Goal: Task Accomplishment & Management: Use online tool/utility

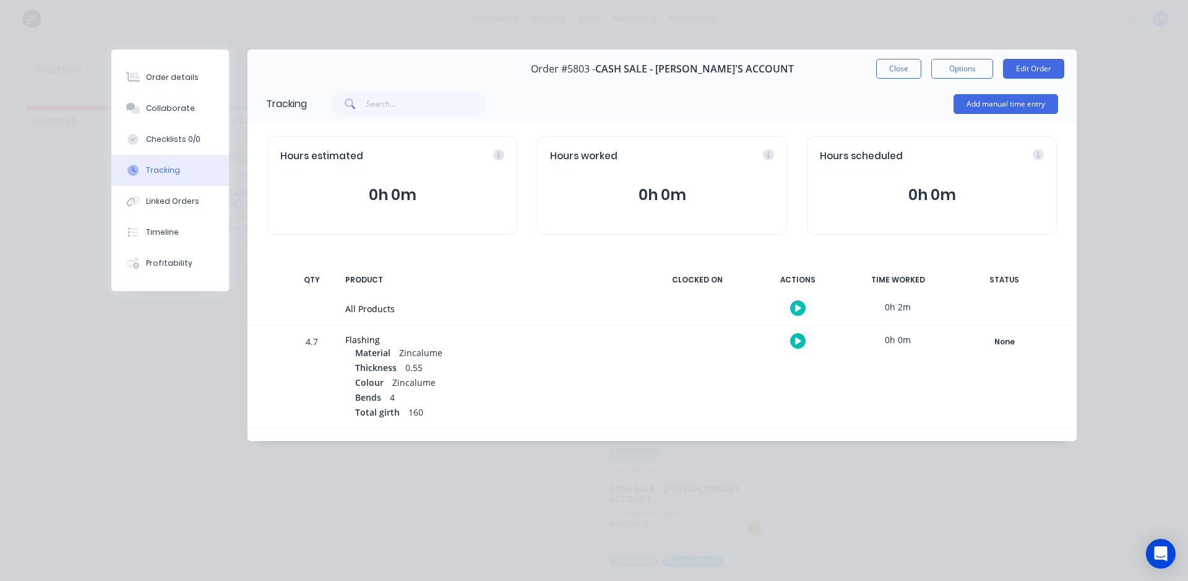
click at [795, 303] on button "button" at bounding box center [797, 307] width 15 height 15
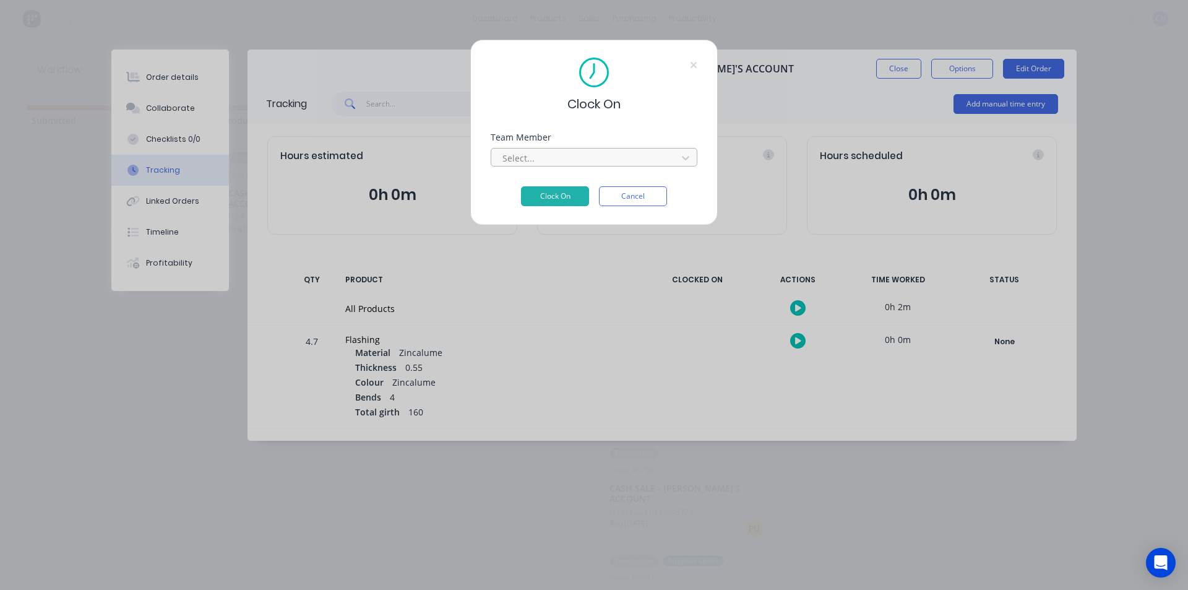
click at [611, 161] on div at bounding box center [586, 157] width 170 height 15
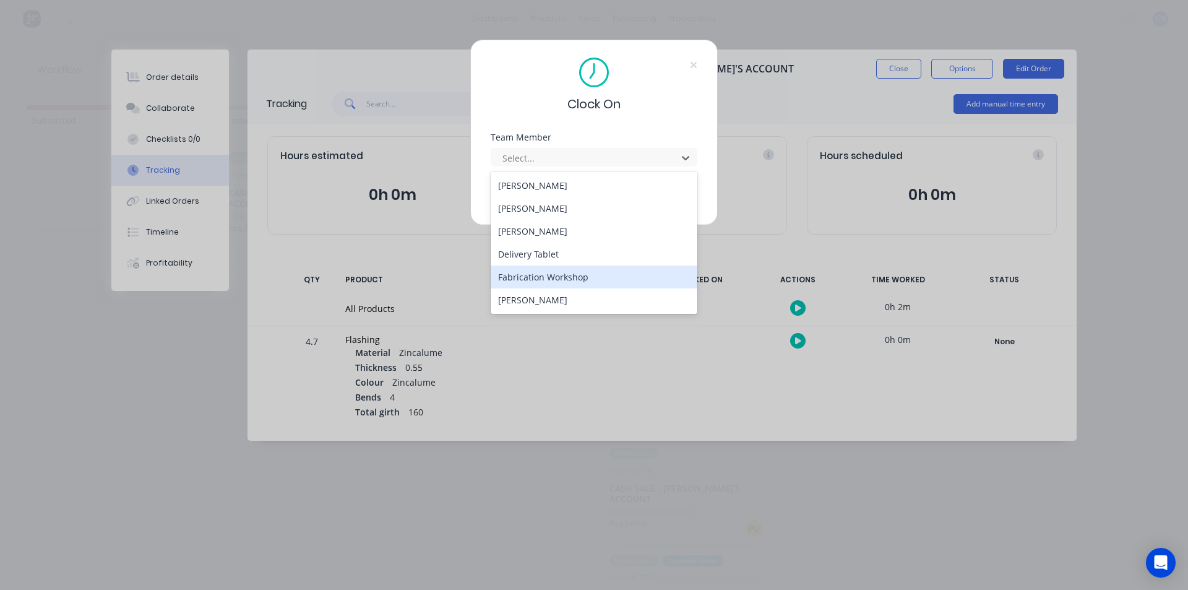
click at [596, 281] on div "Fabrication Workshop" at bounding box center [594, 277] width 207 height 23
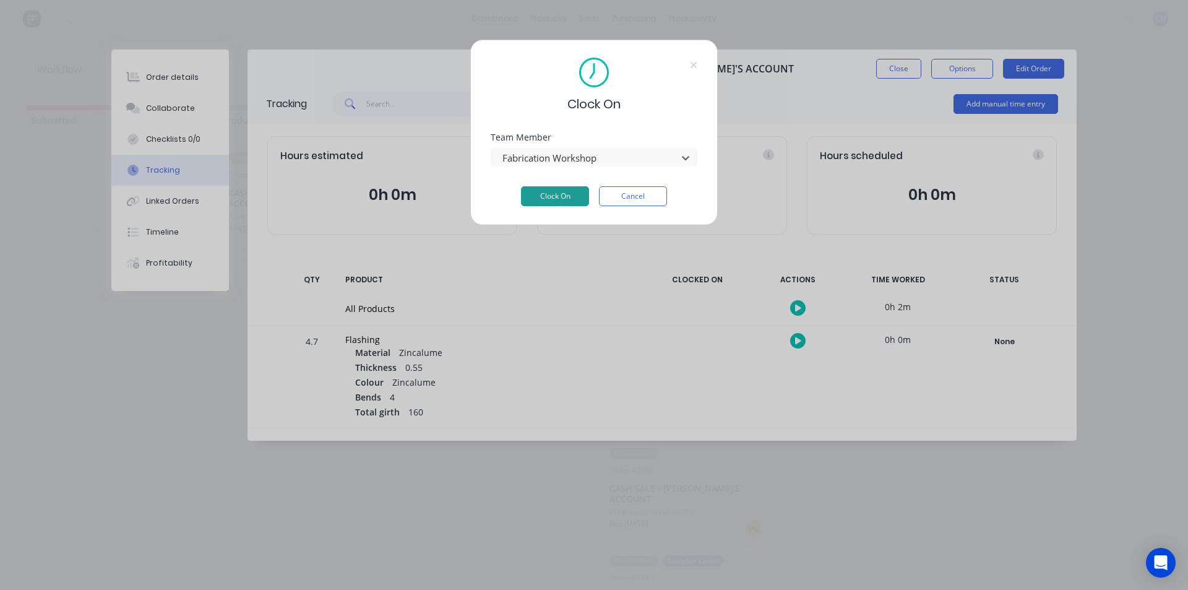
click at [554, 199] on button "Clock On" at bounding box center [555, 196] width 68 height 20
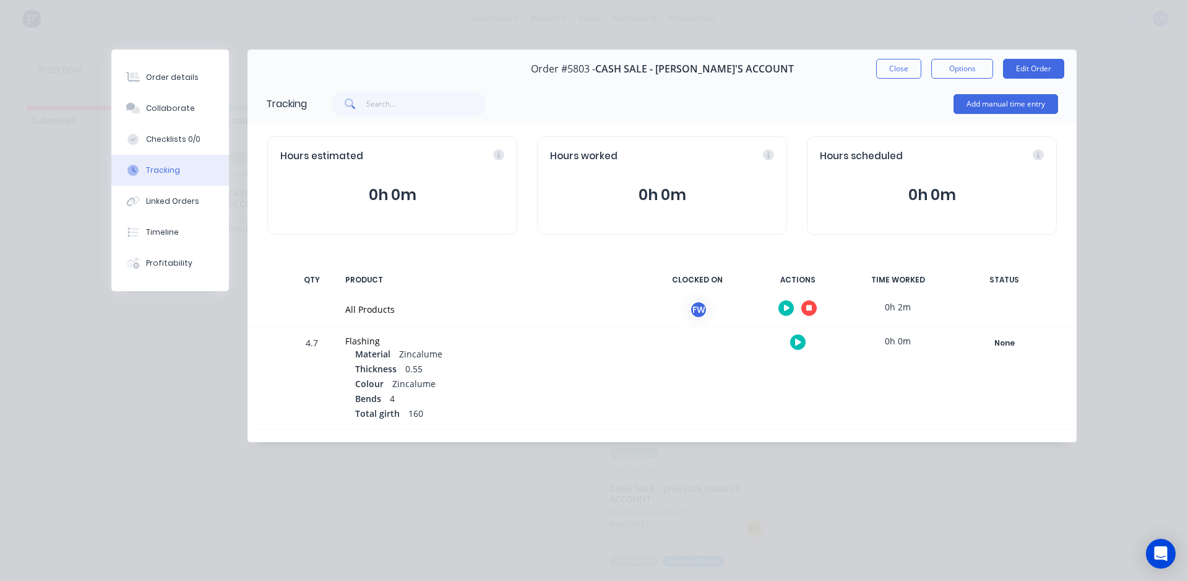
click at [813, 309] on button "button" at bounding box center [808, 307] width 15 height 15
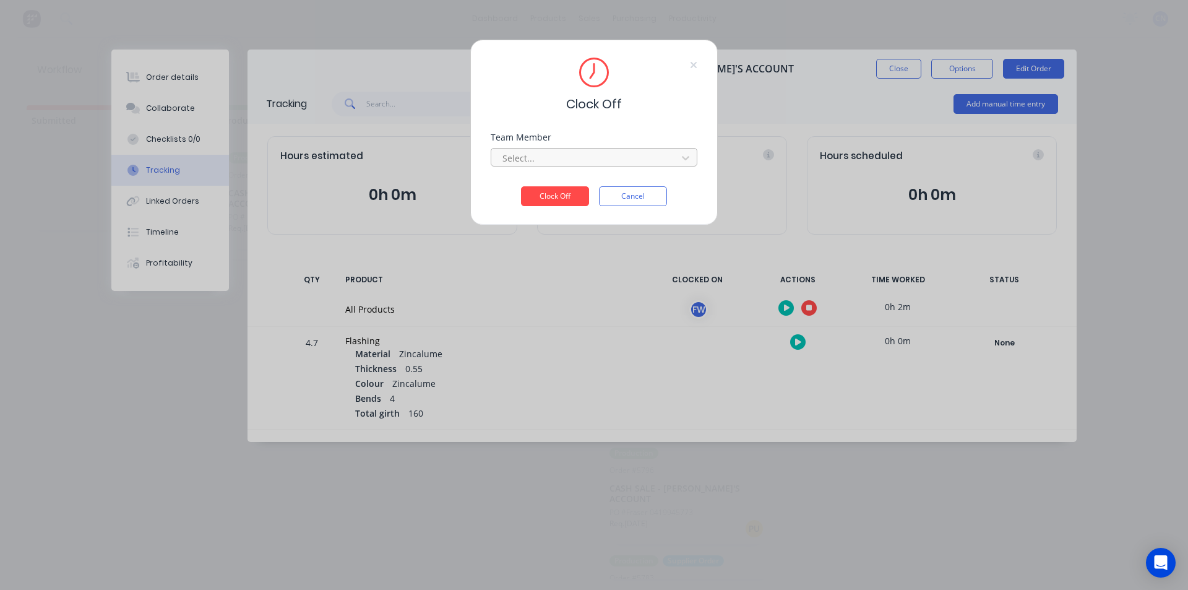
click at [548, 163] on div at bounding box center [586, 157] width 170 height 15
click at [572, 183] on div "Fabrication Workshop" at bounding box center [594, 185] width 207 height 23
click at [569, 189] on button "Clock Off" at bounding box center [555, 196] width 68 height 20
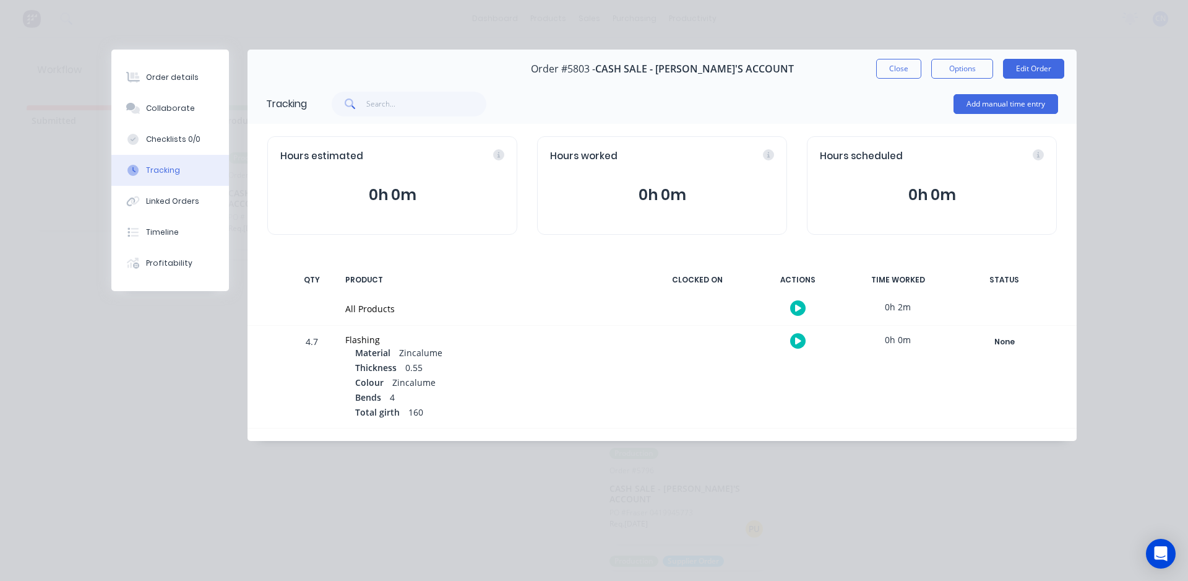
click at [798, 311] on icon "button" at bounding box center [798, 308] width 6 height 8
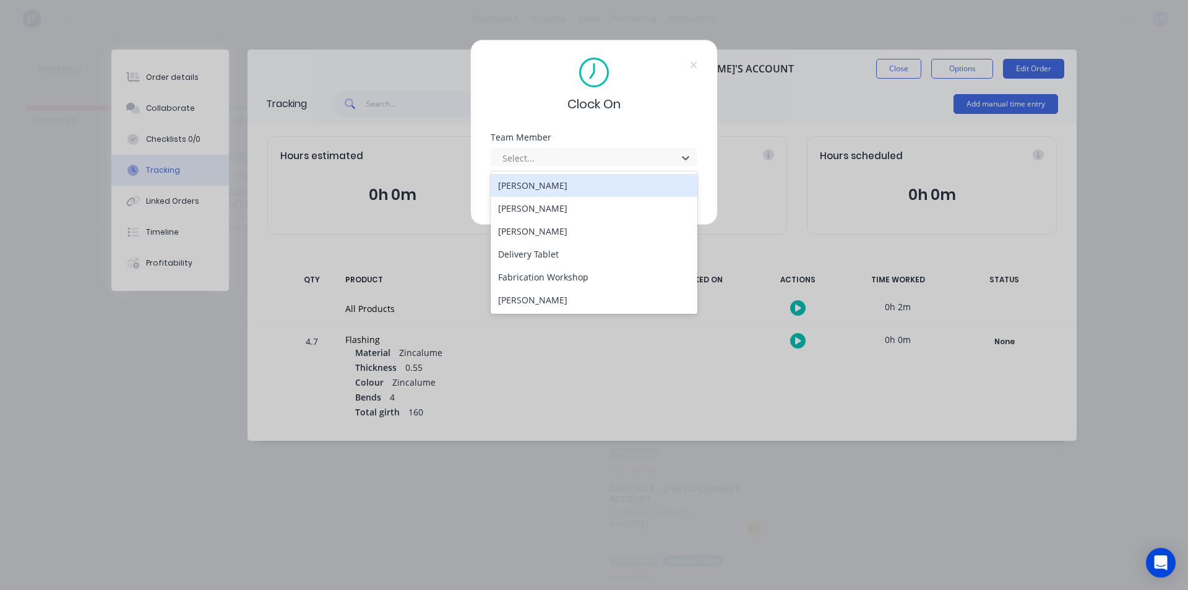
click at [564, 285] on div "Fabrication Workshop" at bounding box center [594, 277] width 207 height 23
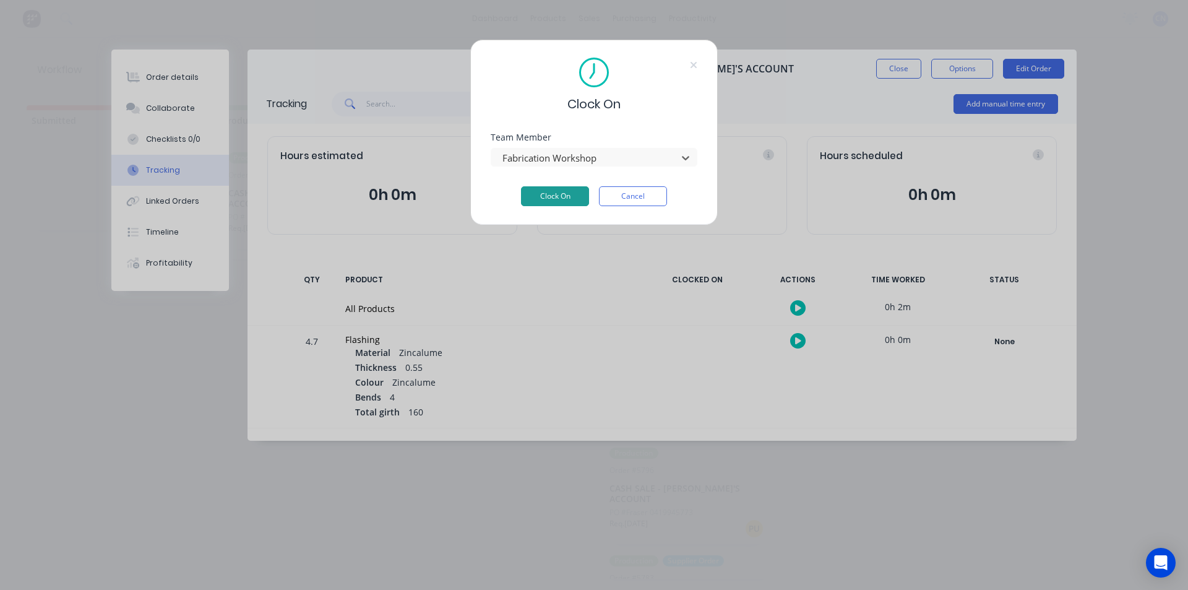
click at [554, 196] on button "Clock On" at bounding box center [555, 196] width 68 height 20
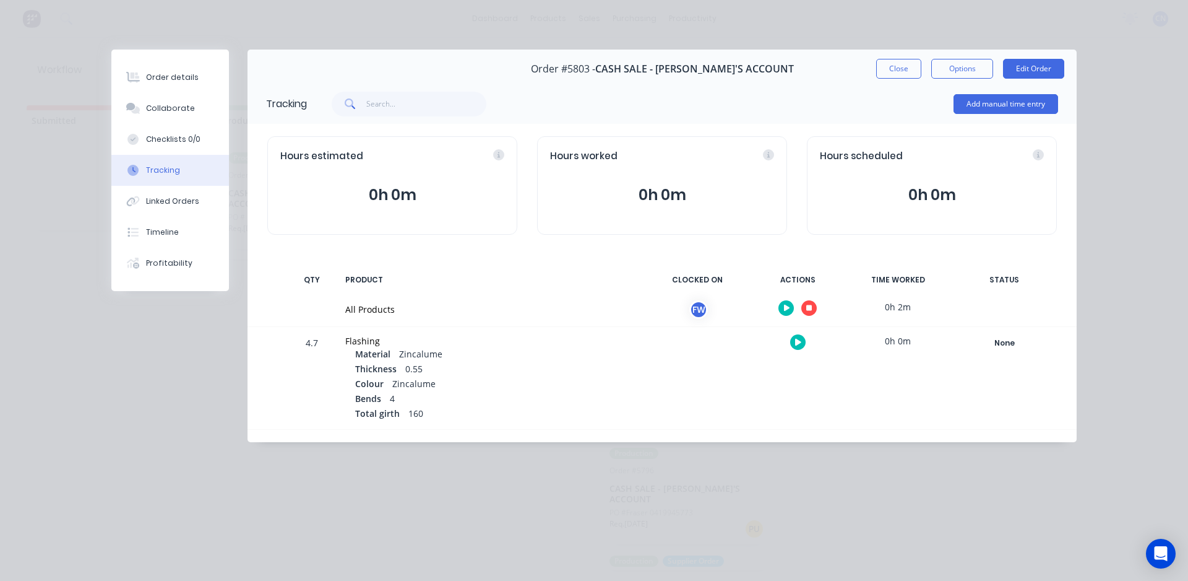
click at [813, 309] on button "button" at bounding box center [808, 307] width 15 height 15
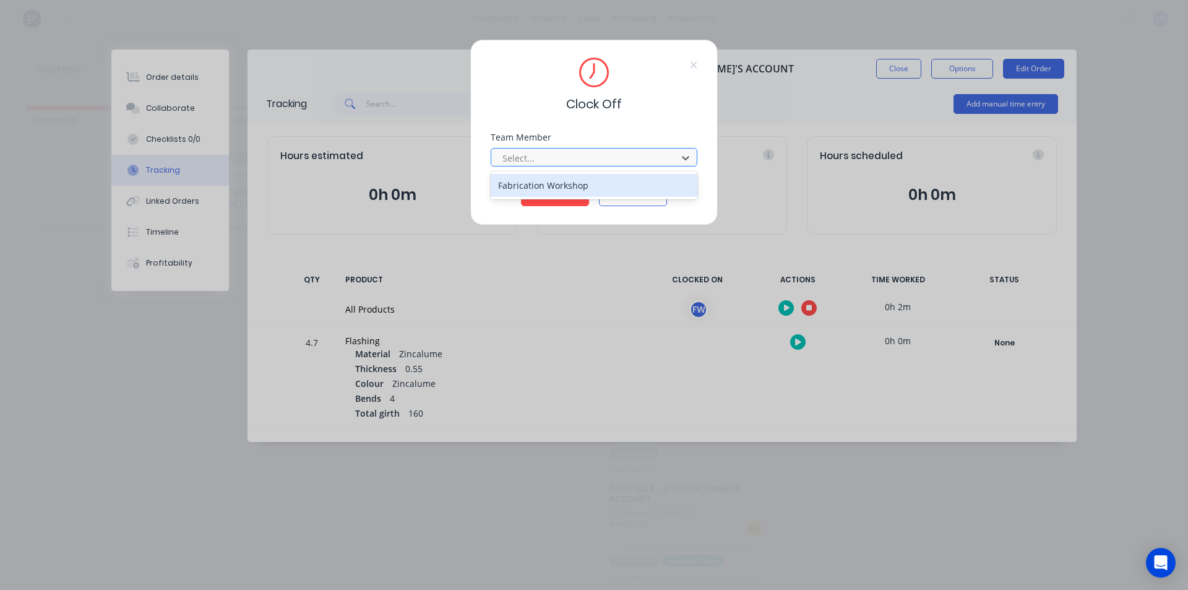
click at [602, 162] on div at bounding box center [586, 157] width 170 height 15
click at [600, 178] on div "Fabrication Workshop" at bounding box center [594, 185] width 207 height 23
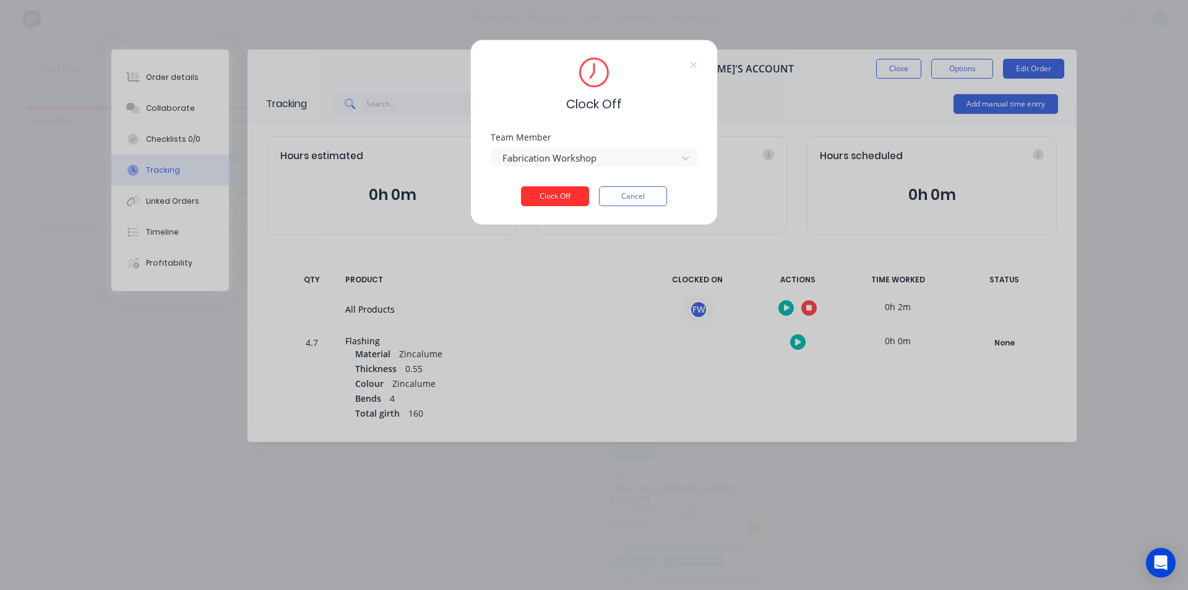
click at [564, 199] on button "Clock Off" at bounding box center [555, 196] width 68 height 20
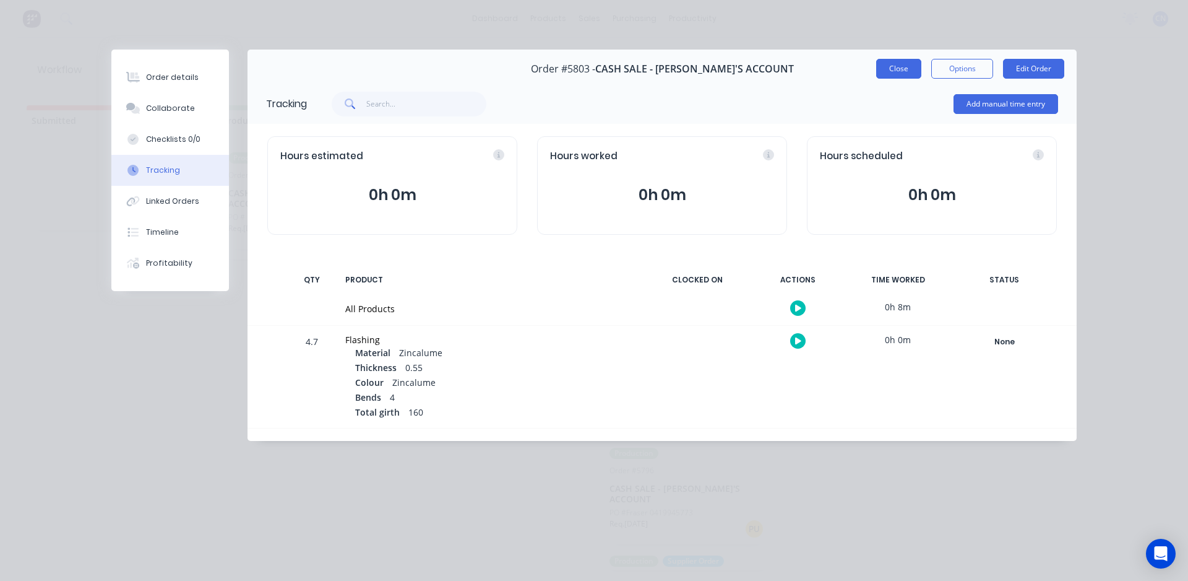
click at [912, 64] on button "Close" at bounding box center [898, 69] width 45 height 20
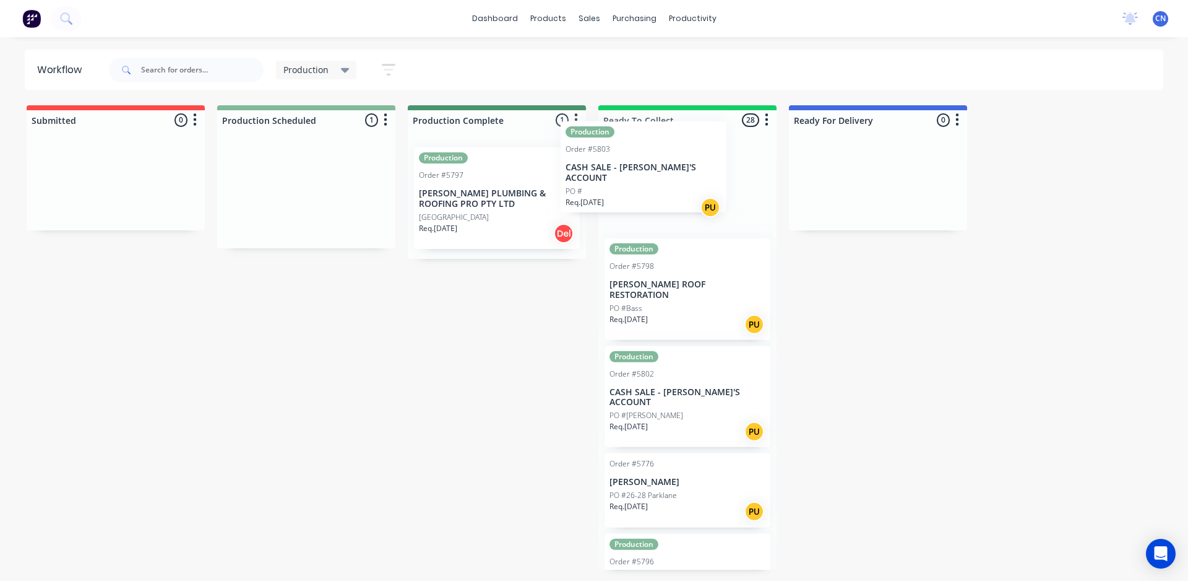
drag, startPoint x: 300, startPoint y: 189, endPoint x: 647, endPoint y: 163, distance: 348.2
click at [647, 163] on div "Submitted 0 Summaries Total order value Invoiced to date To be invoiced Product…" at bounding box center [933, 337] width 1884 height 464
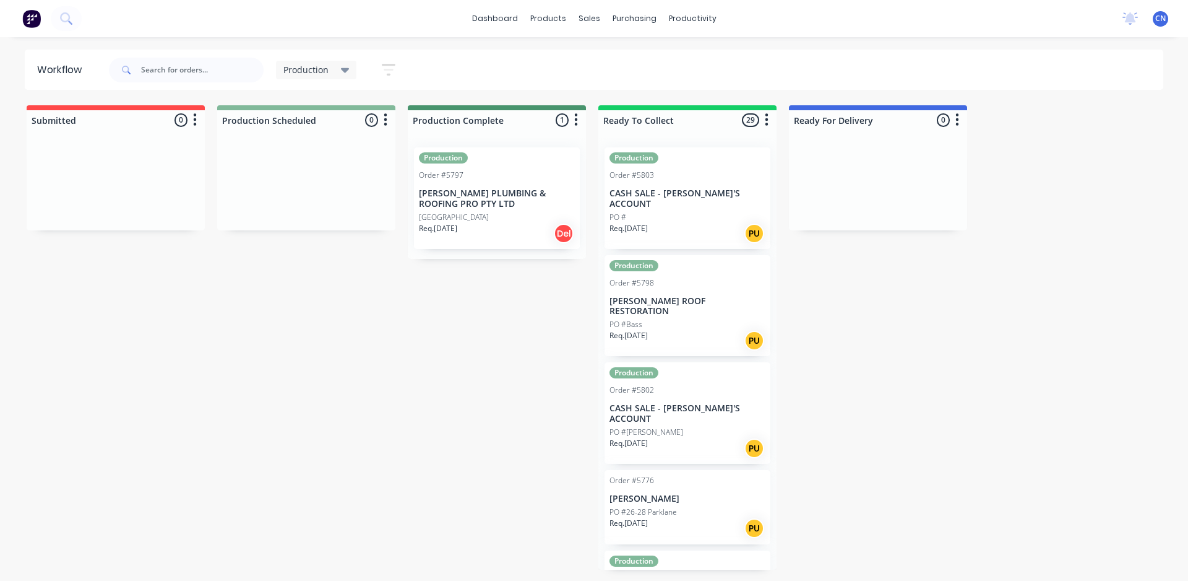
click at [246, 569] on div "Submitted 0 Summaries Total order value Invoiced to date To be invoiced Product…" at bounding box center [933, 337] width 1884 height 464
click at [335, 206] on p "[PERSON_NAME] PLUMBING & ROOFING PRO PTY LTD" at bounding box center [306, 198] width 156 height 21
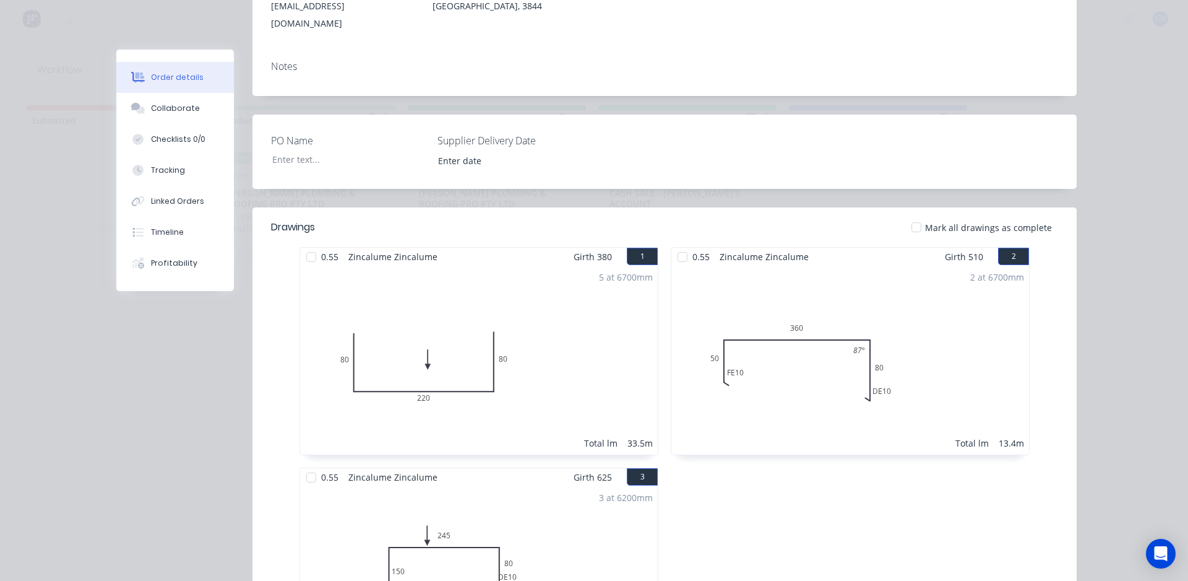
scroll to position [248, 0]
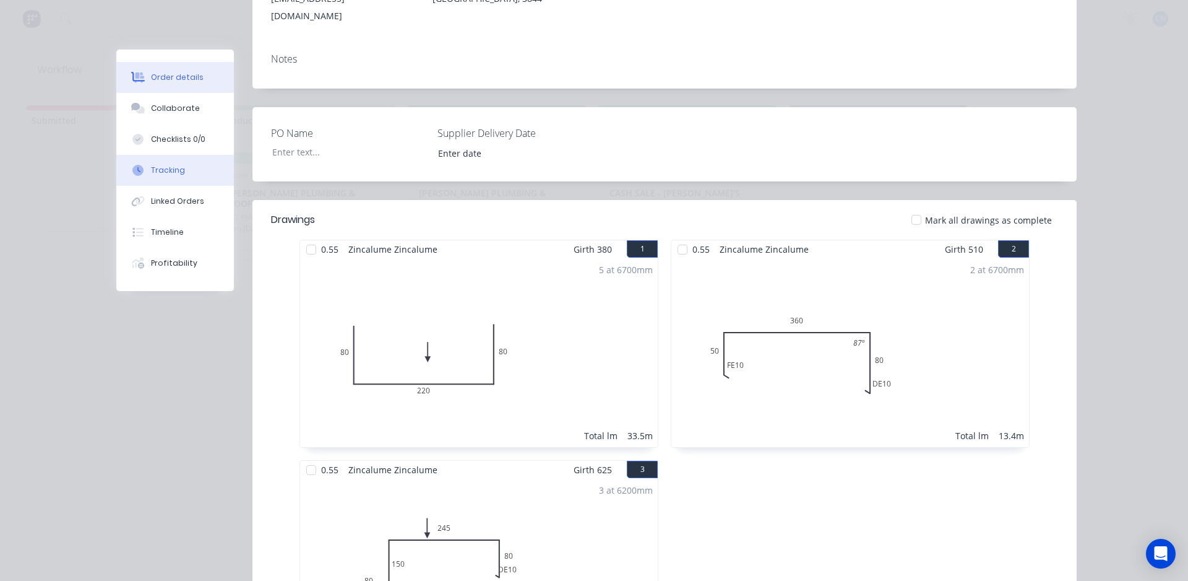
click at [189, 171] on button "Tracking" at bounding box center [175, 170] width 118 height 31
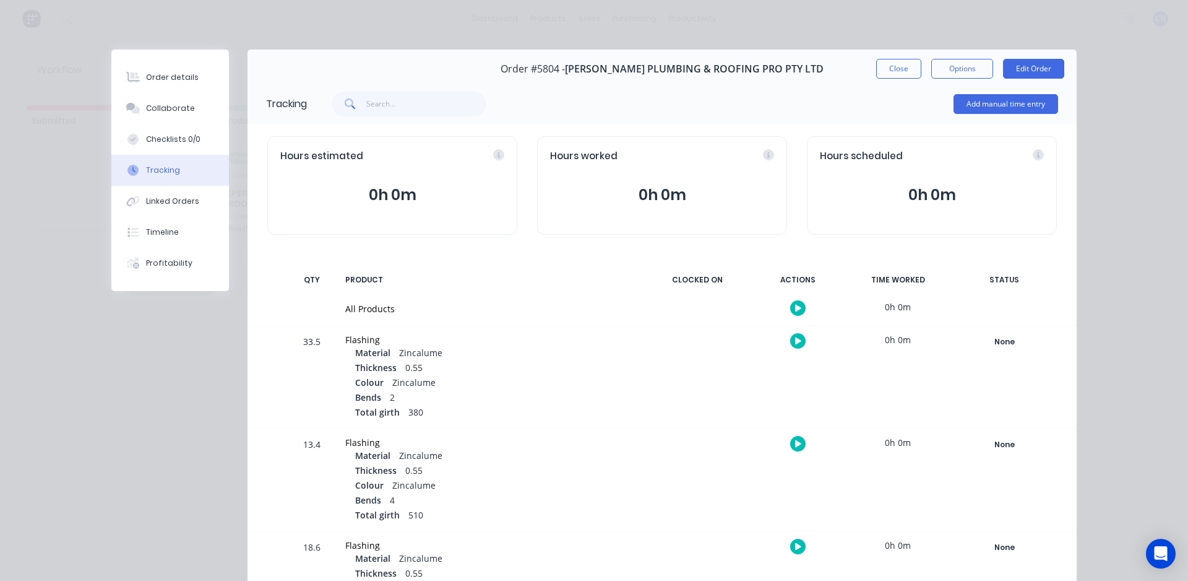
click at [795, 308] on icon "button" at bounding box center [798, 307] width 6 height 7
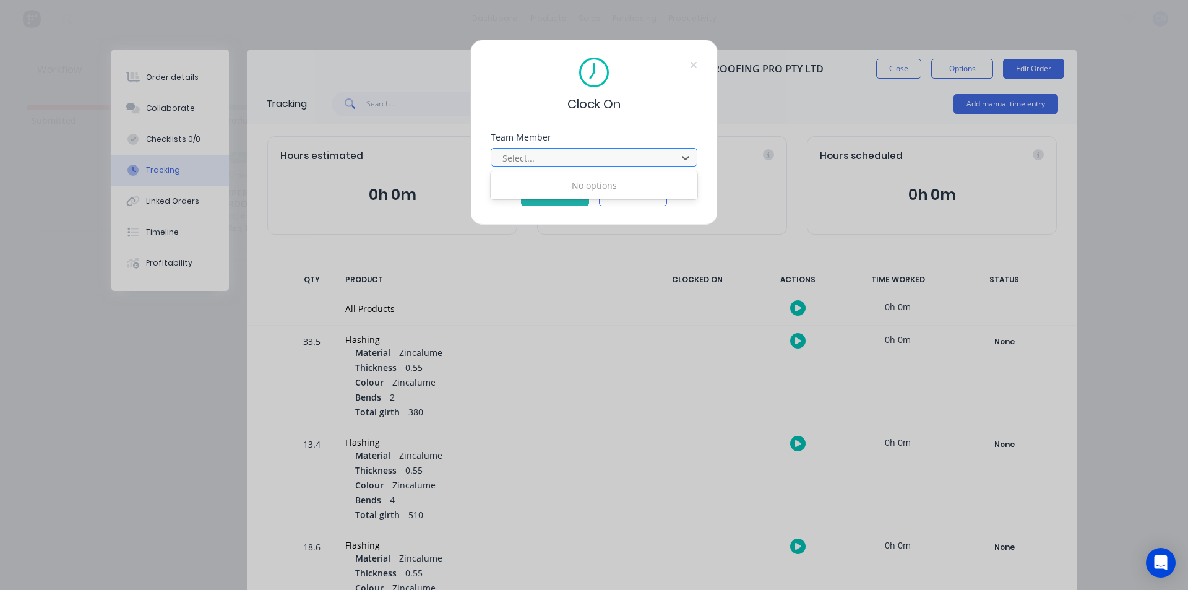
click at [610, 160] on div at bounding box center [586, 157] width 170 height 15
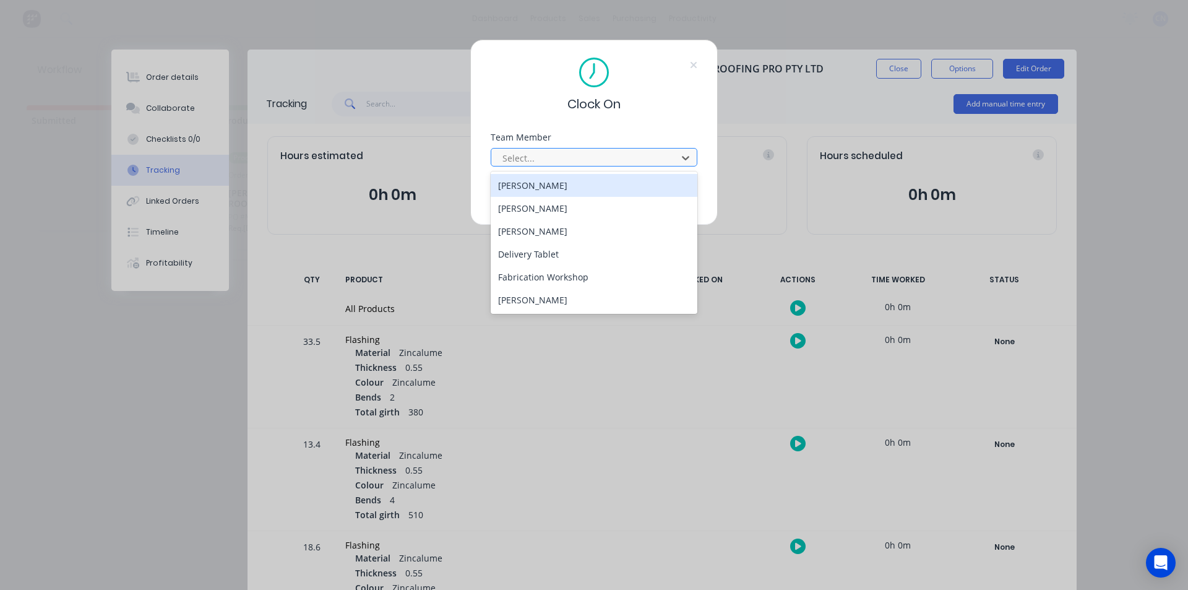
click at [611, 166] on div "Select..." at bounding box center [586, 158] width 177 height 19
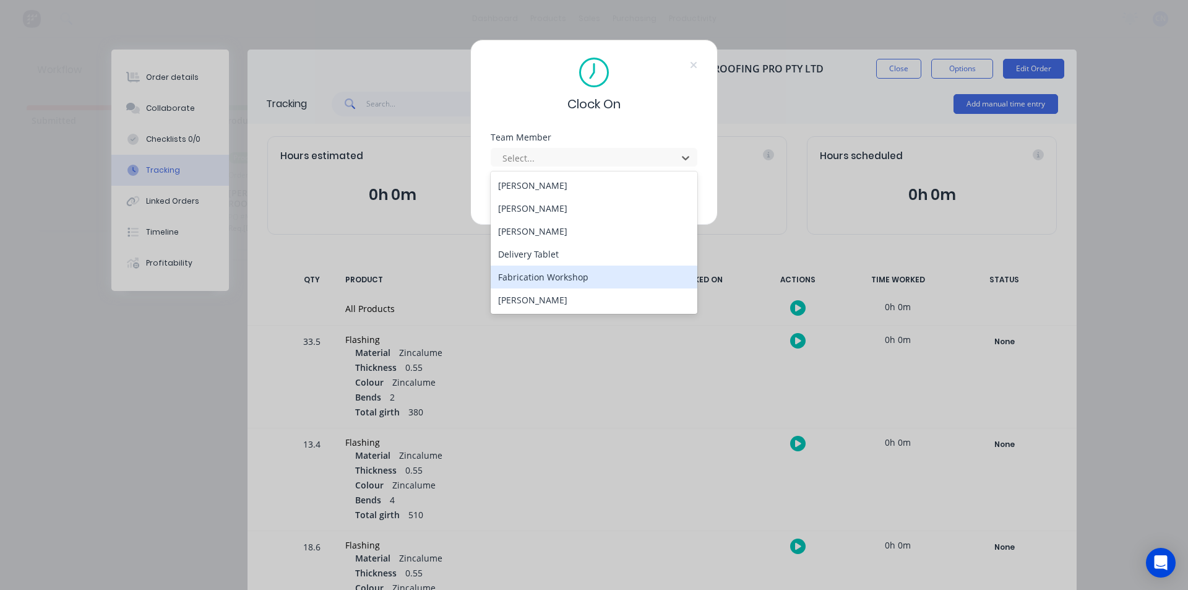
click at [640, 272] on div "Fabrication Workshop" at bounding box center [594, 277] width 207 height 23
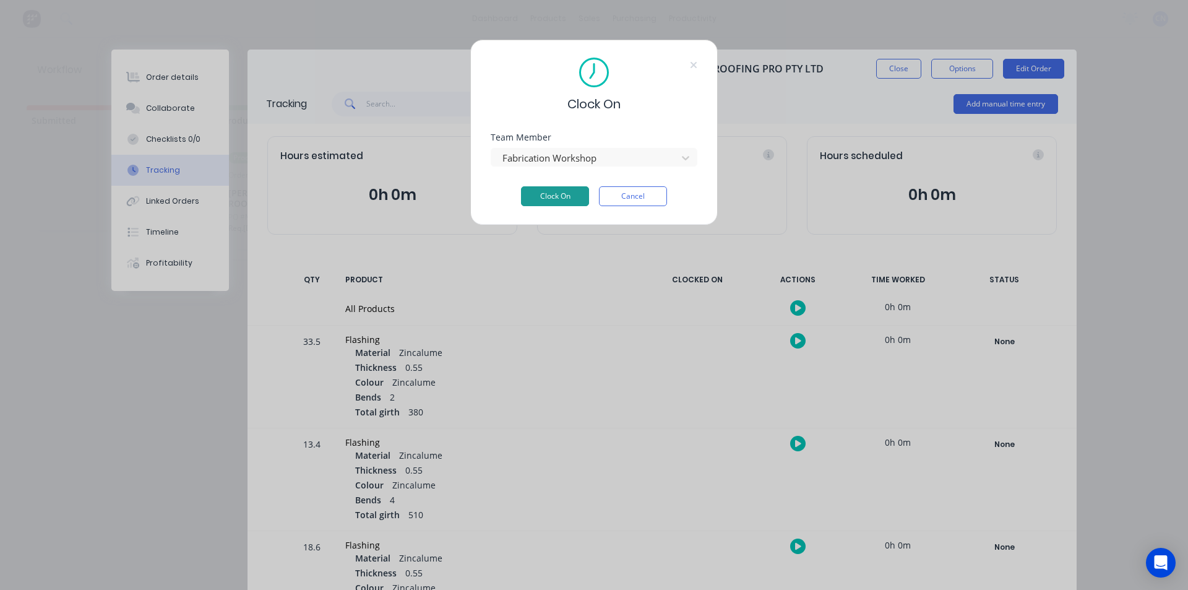
click at [568, 205] on button "Clock On" at bounding box center [555, 196] width 68 height 20
